Goal: Transaction & Acquisition: Book appointment/travel/reservation

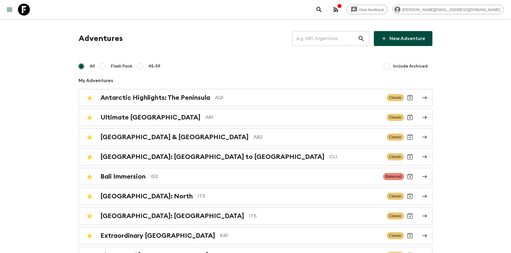
click at [328, 43] on input "text" at bounding box center [324, 38] width 65 height 17
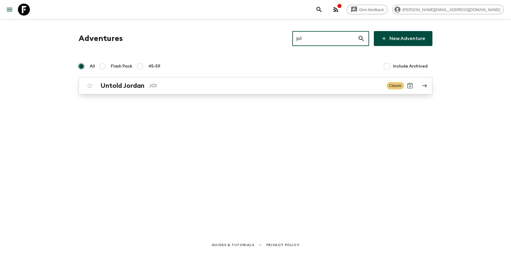
type input "jo1"
click at [179, 89] on div "Untold Jordan JO1" at bounding box center [240, 86] width 281 height 8
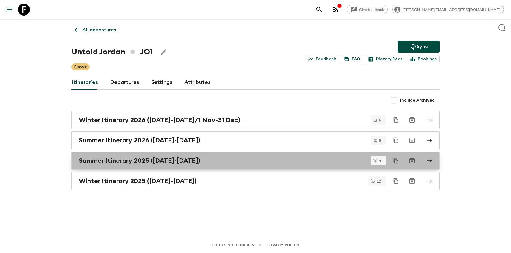
click at [120, 163] on h2 "Summer Itinerary 2025 (1 May-31 Oct)" at bounding box center [139, 161] width 121 height 8
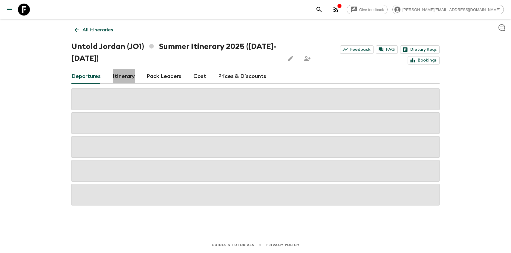
click at [124, 77] on link "Itinerary" at bounding box center [124, 76] width 22 height 14
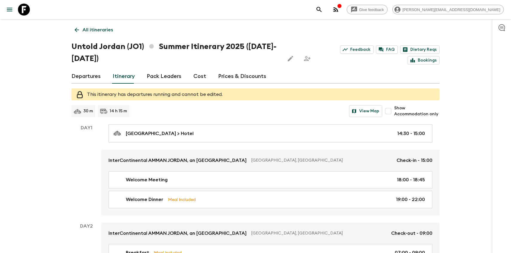
click at [90, 77] on link "Departures" at bounding box center [85, 76] width 29 height 14
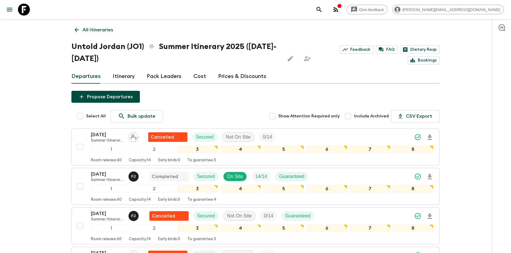
click at [121, 71] on link "Itinerary" at bounding box center [124, 76] width 22 height 14
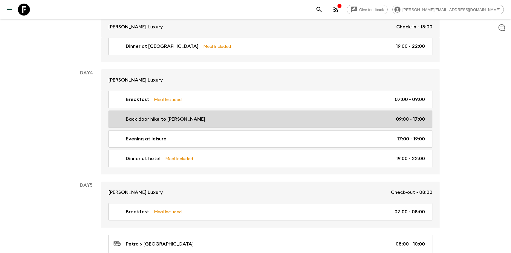
scroll to position [554, 0]
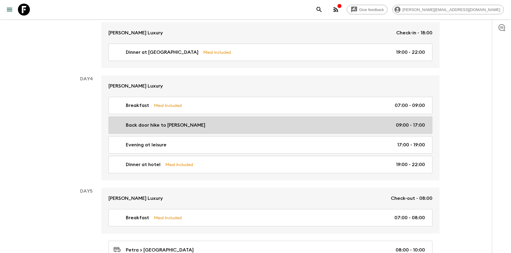
click at [134, 119] on link "Back door hike to Petra 09:00 - 17:00" at bounding box center [270, 124] width 324 height 17
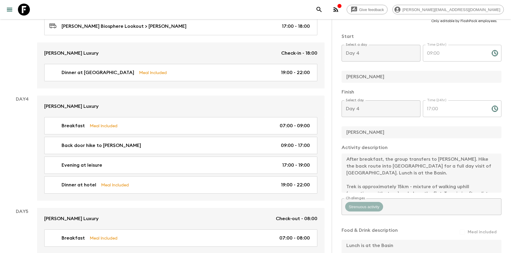
click at [349, 151] on div "Activity description After breakfast, the group transfers to Petra. Hike the ba…" at bounding box center [421, 169] width 160 height 50
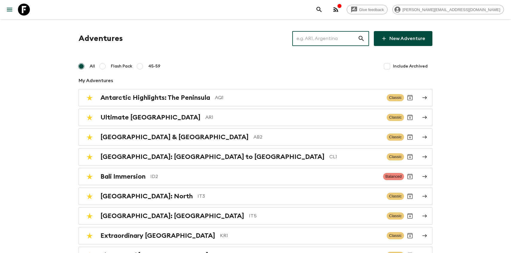
click at [343, 35] on input "text" at bounding box center [324, 38] width 65 height 17
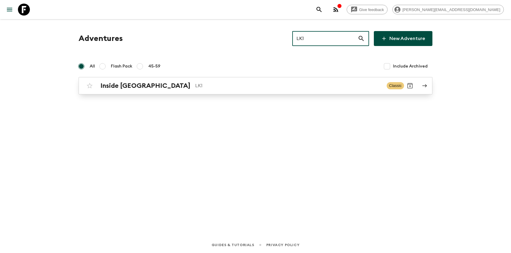
type input "LK1"
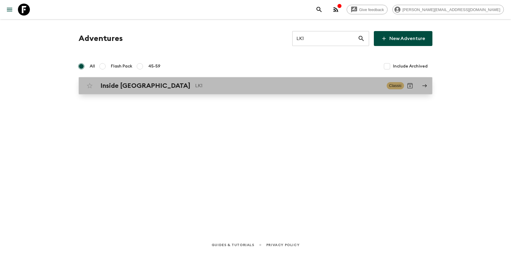
click at [147, 91] on div "Inside [GEOGRAPHIC_DATA] LK1 Classic" at bounding box center [244, 86] width 320 height 12
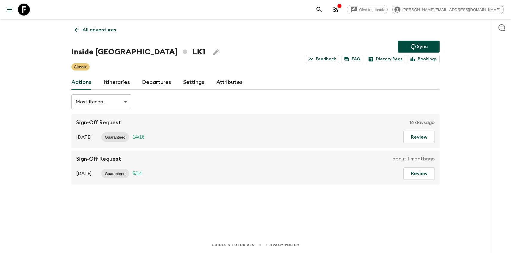
click at [124, 85] on link "Itineraries" at bounding box center [116, 82] width 27 height 14
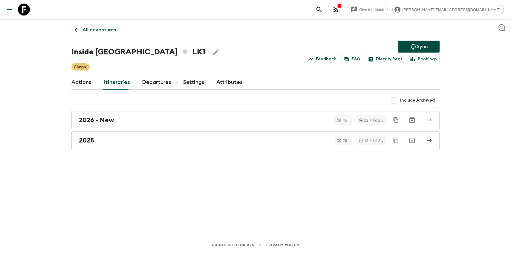
click at [142, 86] on link "Departures" at bounding box center [156, 82] width 29 height 14
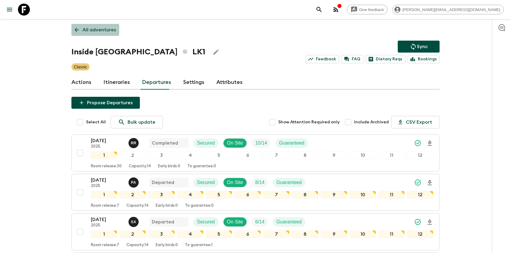
click at [84, 29] on p "All adventures" at bounding box center [98, 29] width 33 height 7
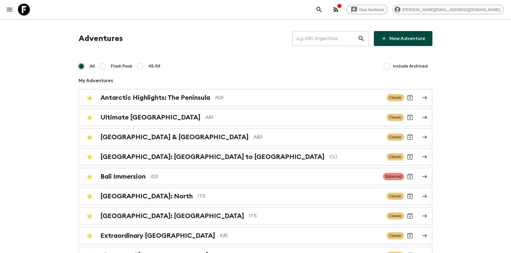
click at [305, 35] on input "text" at bounding box center [324, 38] width 65 height 17
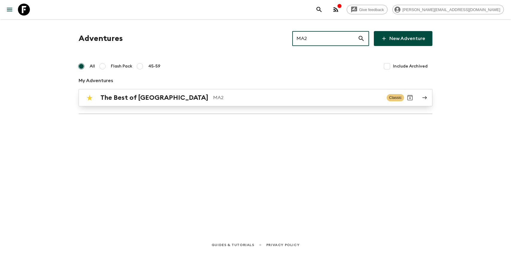
type input "MA2"
click at [216, 98] on p "MA2" at bounding box center [297, 97] width 169 height 7
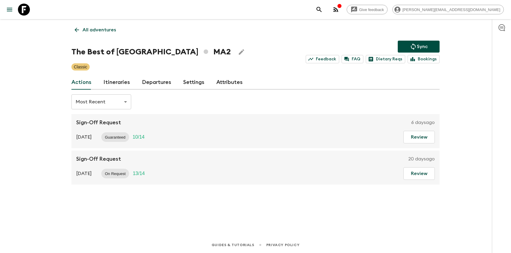
click at [84, 53] on h1 "The Best of [GEOGRAPHIC_DATA] MA2" at bounding box center [150, 52] width 159 height 12
copy h1 "The Best of [GEOGRAPHIC_DATA]"
click at [146, 84] on link "Departures" at bounding box center [156, 82] width 29 height 14
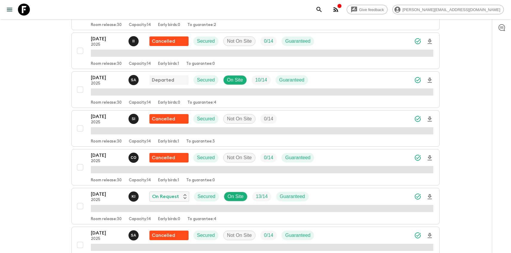
scroll to position [881, 0]
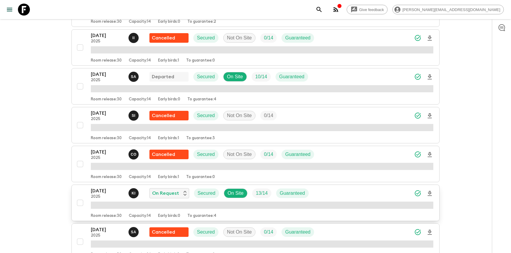
click at [104, 197] on p "2025" at bounding box center [107, 196] width 33 height 5
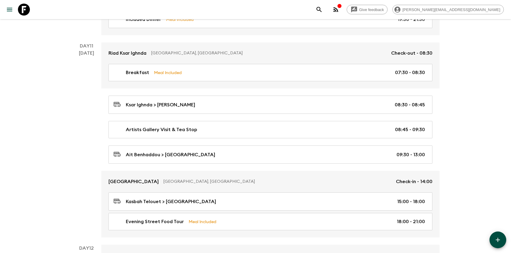
scroll to position [1807, 0]
